Goal: Information Seeking & Learning: Learn about a topic

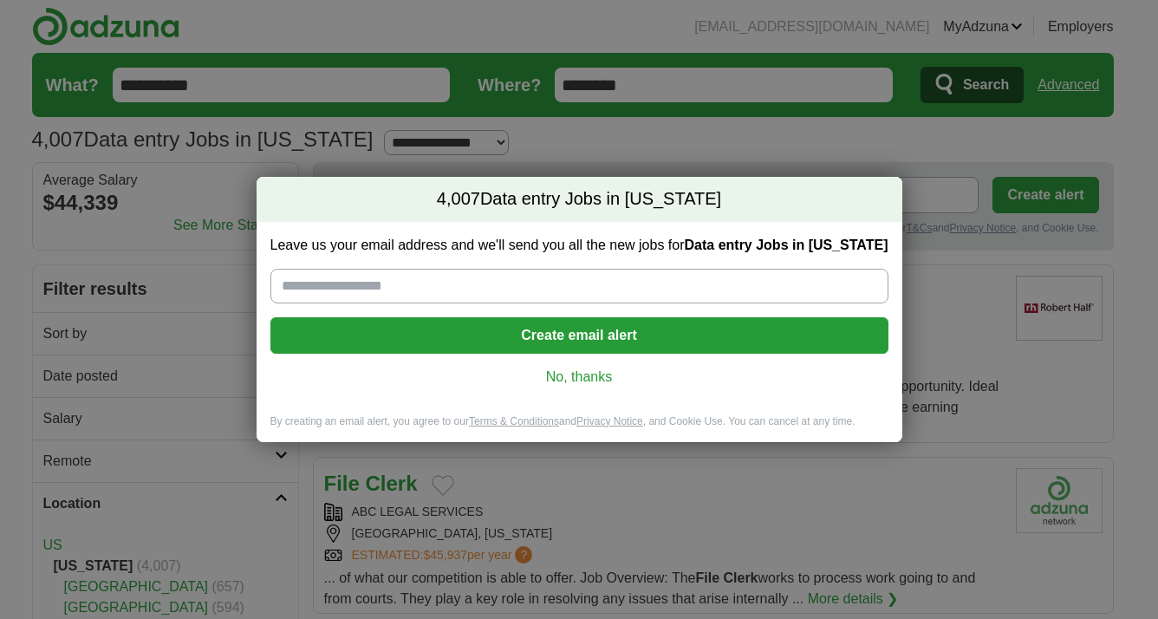
click at [587, 374] on link "No, thanks" at bounding box center [579, 377] width 590 height 19
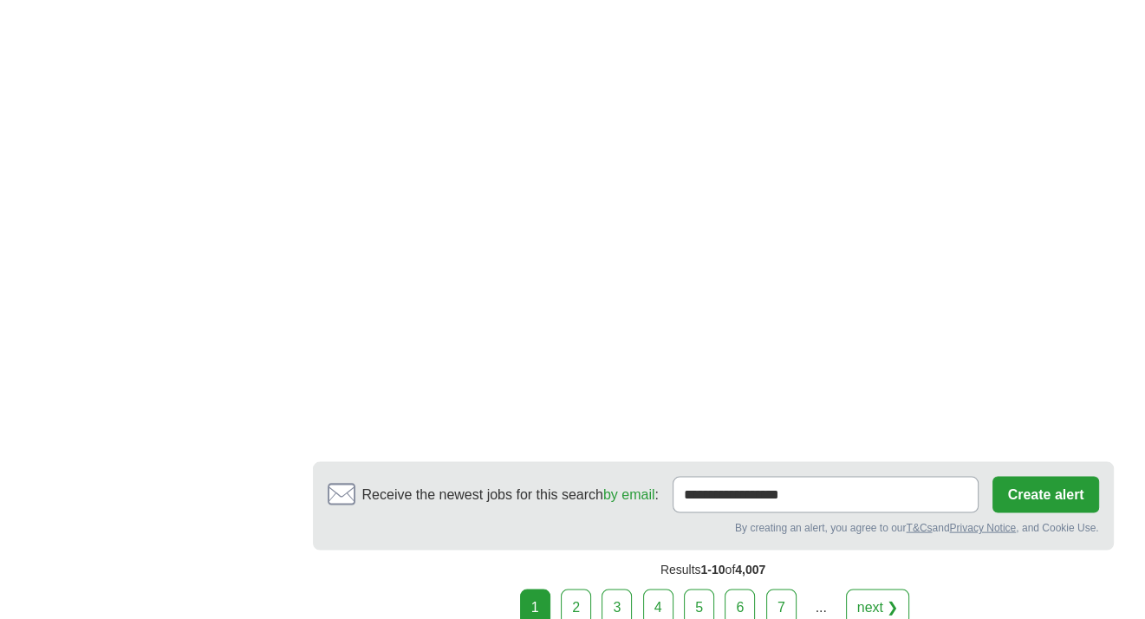
scroll to position [2950, 0]
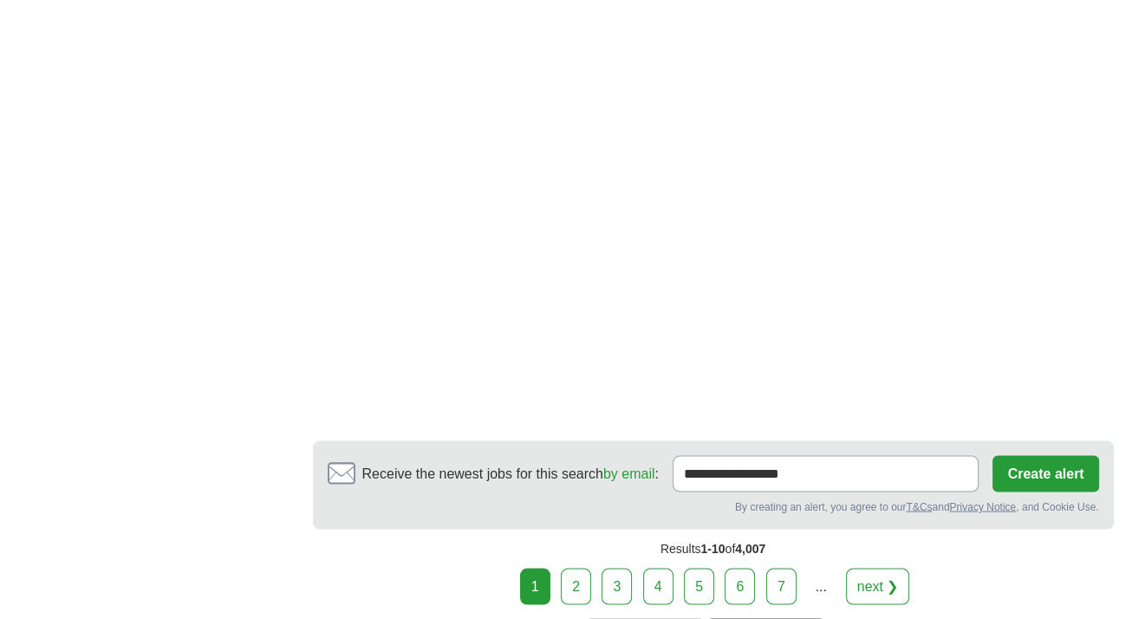
click at [586, 584] on link "2" at bounding box center [576, 587] width 30 height 36
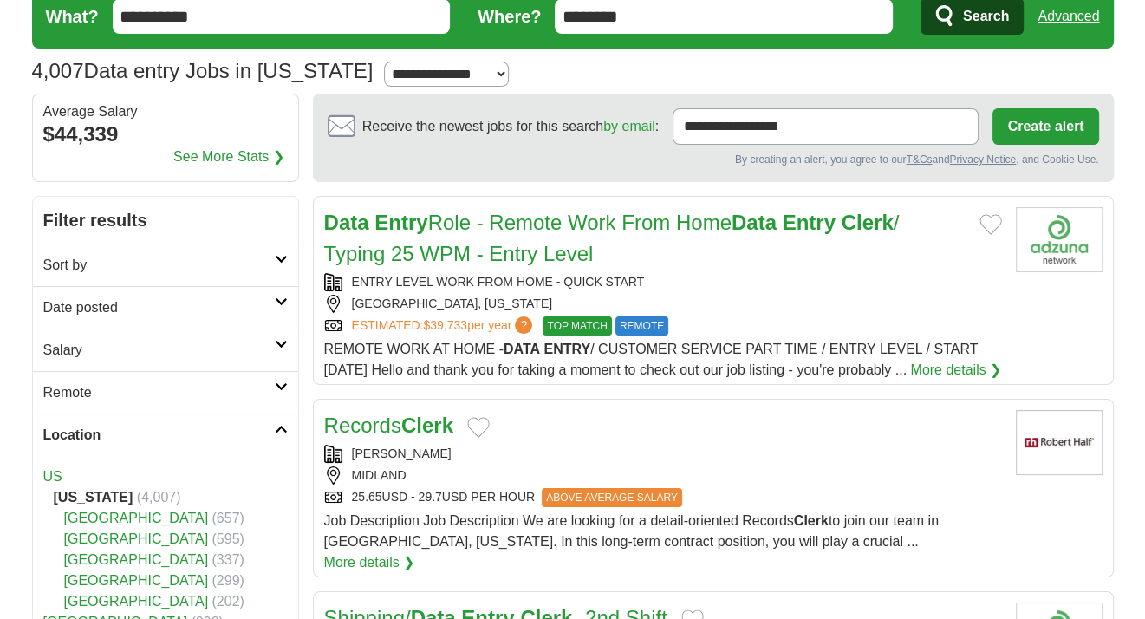
scroll to position [68, 0]
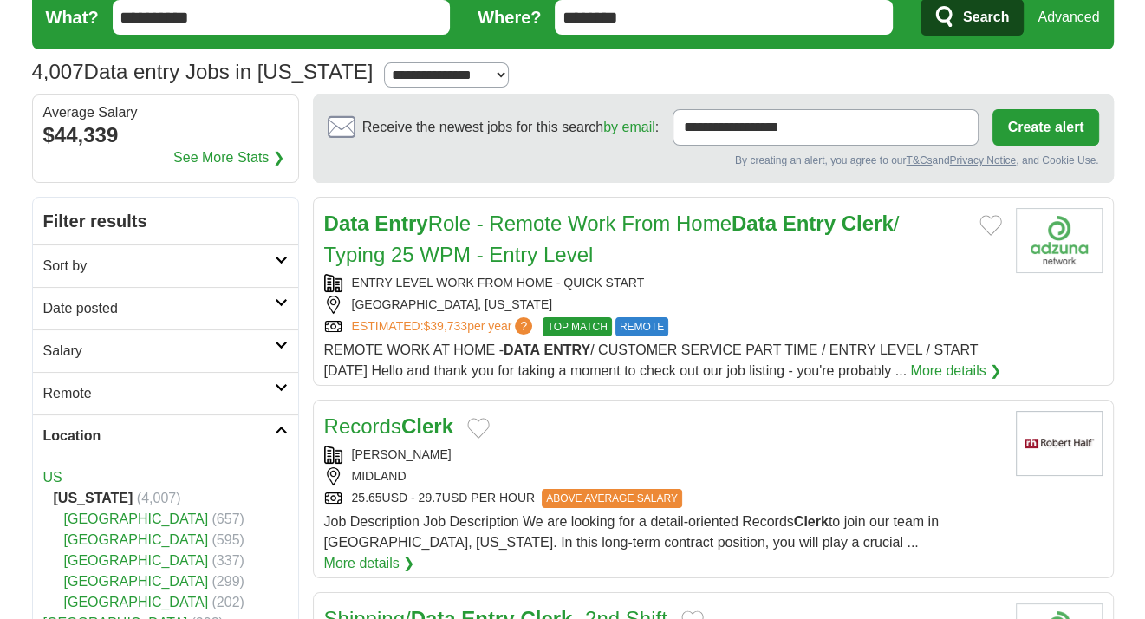
click at [163, 290] on link "Date posted" at bounding box center [165, 308] width 265 height 42
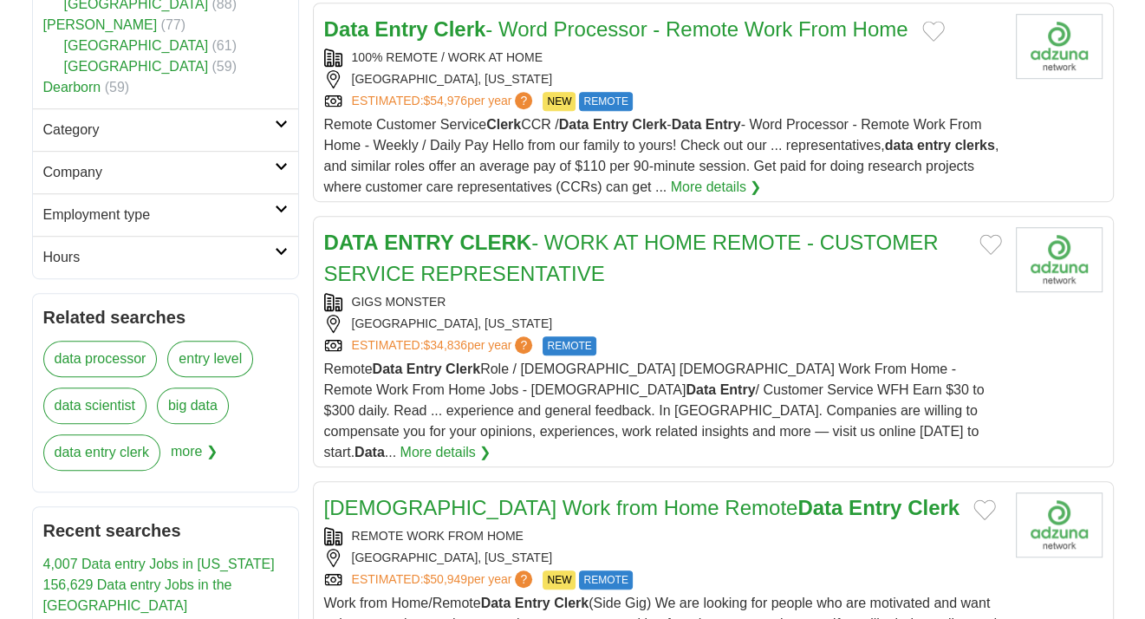
scroll to position [995, 0]
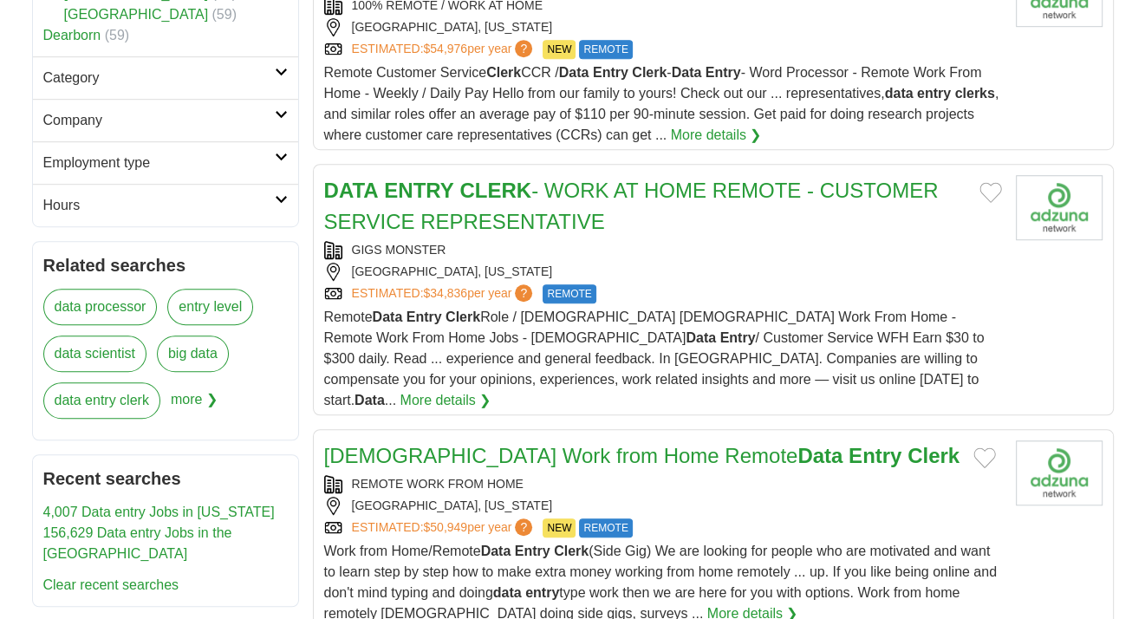
click at [219, 165] on h2 "Employment type" at bounding box center [158, 163] width 231 height 21
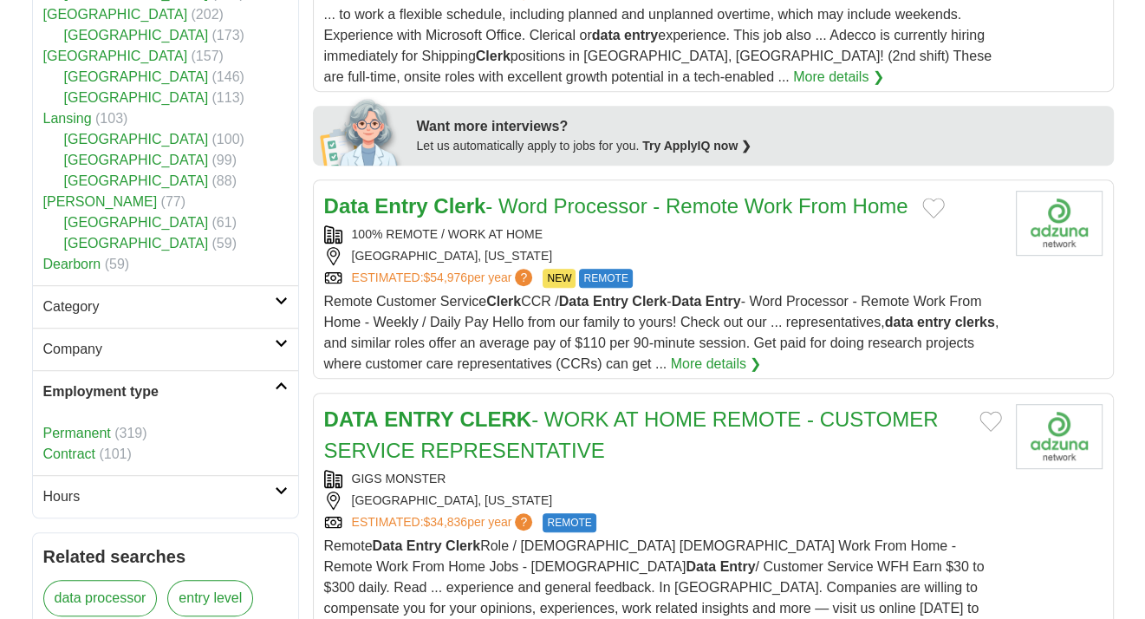
scroll to position [758, 0]
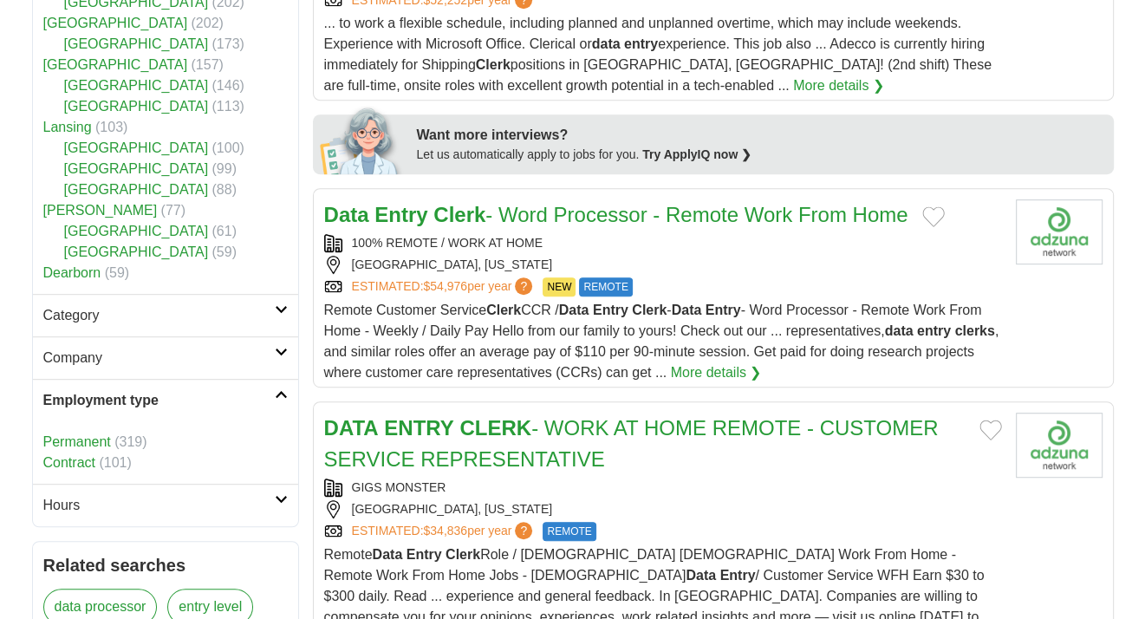
click at [215, 331] on link "Category" at bounding box center [165, 315] width 265 height 42
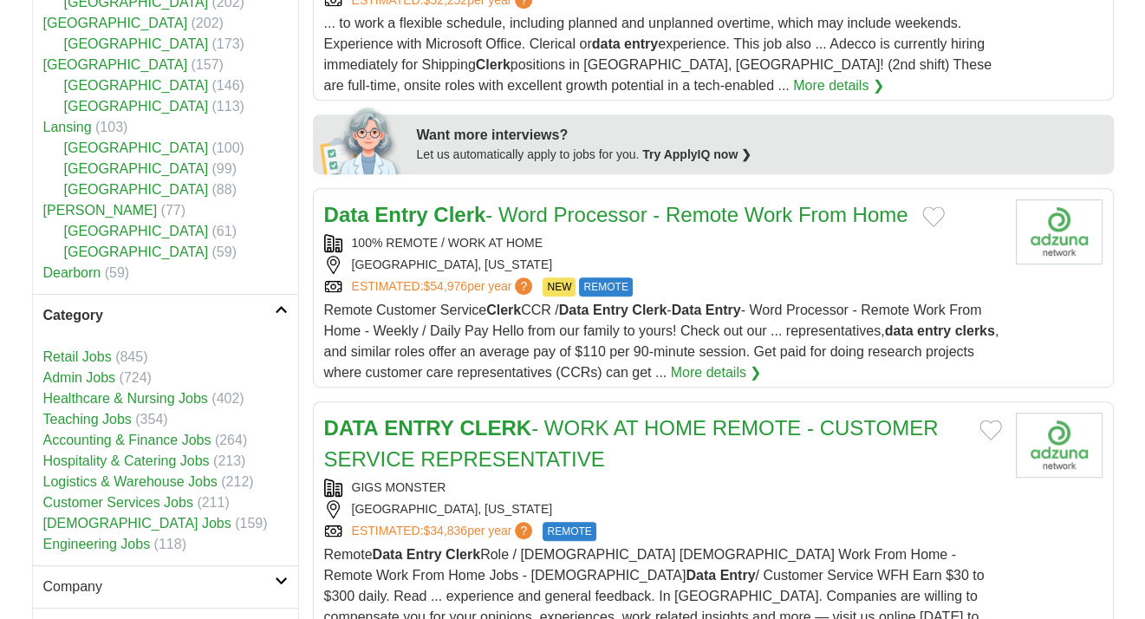
click at [148, 439] on link "Accounting & Finance Jobs" at bounding box center [127, 440] width 168 height 15
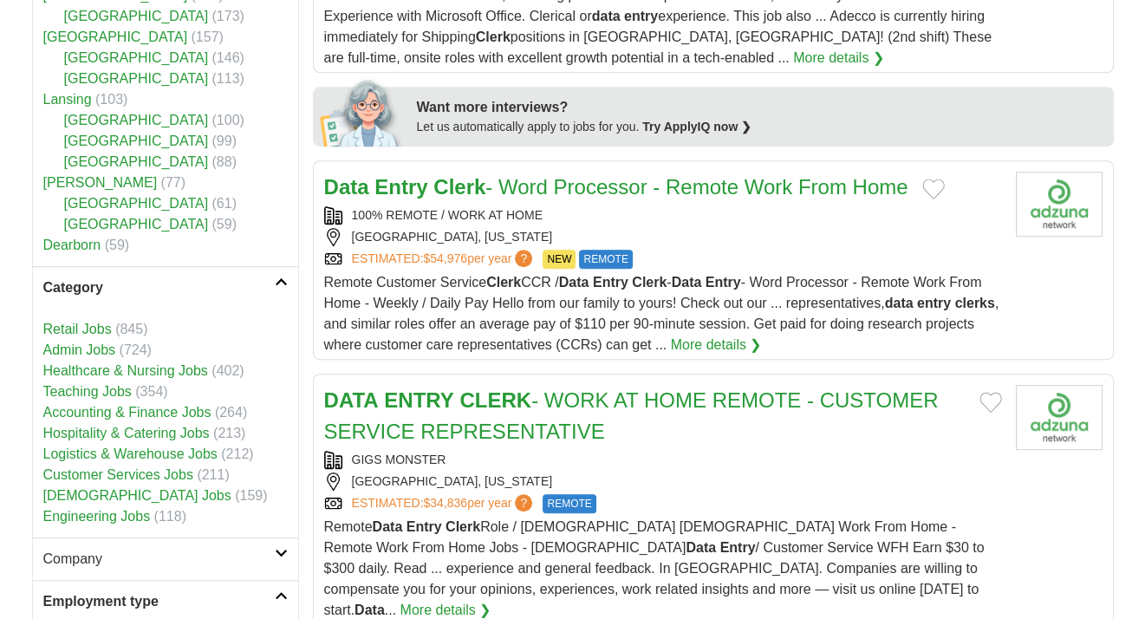
scroll to position [813, 0]
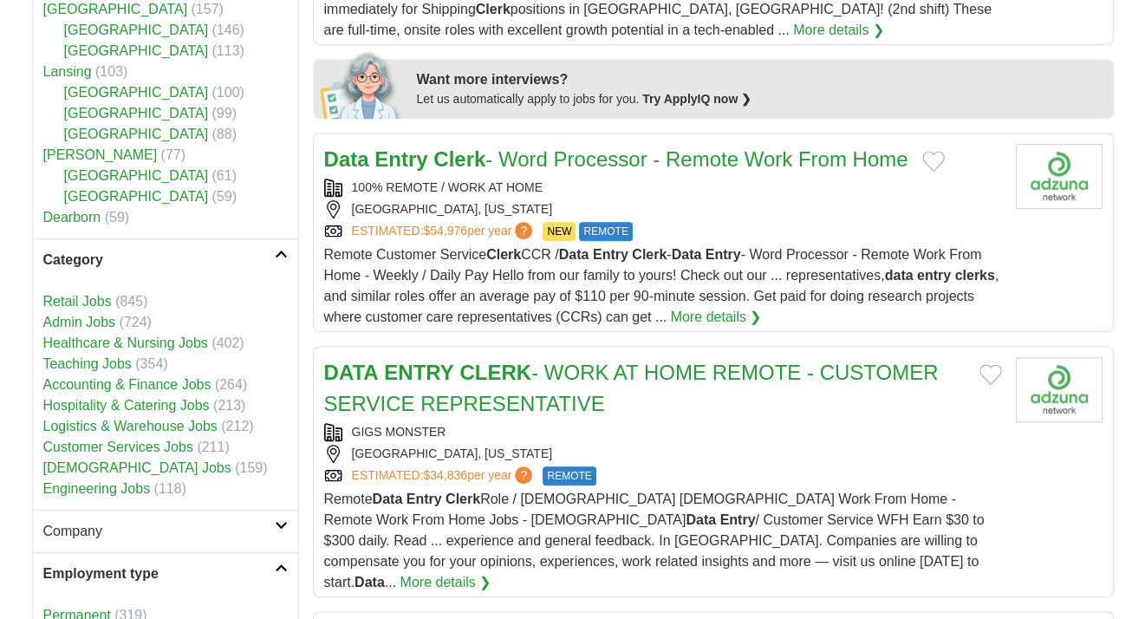
click at [160, 381] on link "Accounting & Finance Jobs" at bounding box center [127, 384] width 168 height 15
click at [163, 381] on link "Accounting & Finance Jobs" at bounding box center [127, 384] width 168 height 15
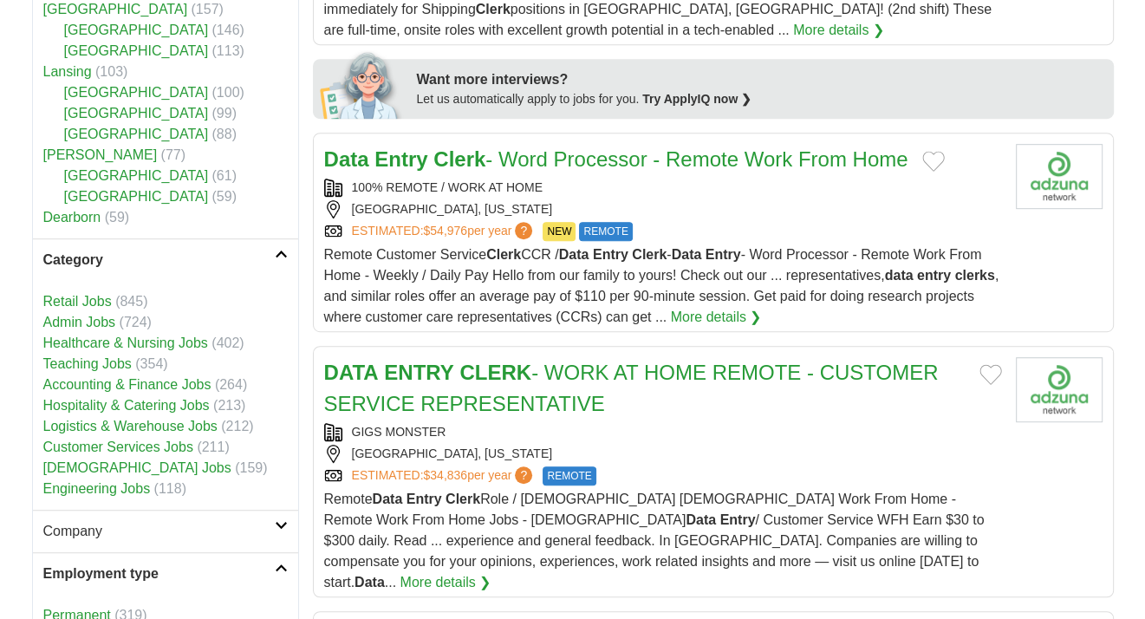
click at [163, 381] on link "Accounting & Finance Jobs" at bounding box center [127, 384] width 168 height 15
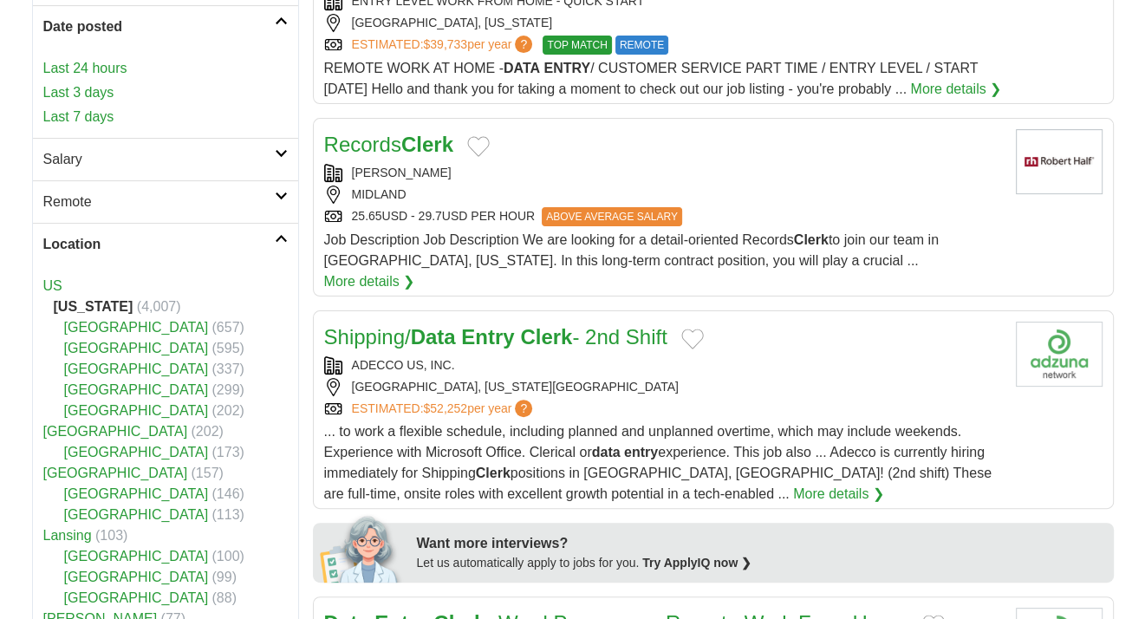
scroll to position [0, 0]
